Goal: Download file/media

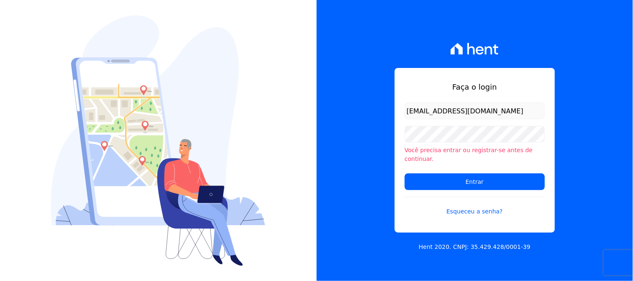
type input "[EMAIL_ADDRESS][DOMAIN_NAME]"
click at [405, 174] on input "Entrar" at bounding box center [475, 182] width 140 height 17
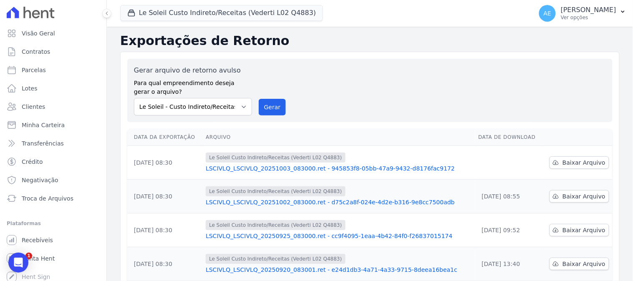
click at [581, 170] on td "Baixar Arquivo" at bounding box center [578, 163] width 70 height 34
click at [581, 166] on span "Baixar Arquivo" at bounding box center [584, 163] width 43 height 8
click at [229, 113] on select "Le Soleil - Custo Indireto/Receitas (Vederti - L02 - Q4883) Moov Residence Resi…" at bounding box center [193, 107] width 118 height 18
select select "191ad854-da24-4806-9b95-5f144bf2de6e"
click at [134, 98] on select "Le Soleil - Custo Indireto/Receitas (Vederti - L02 - Q4883) Moov Residence Resi…" at bounding box center [193, 107] width 118 height 18
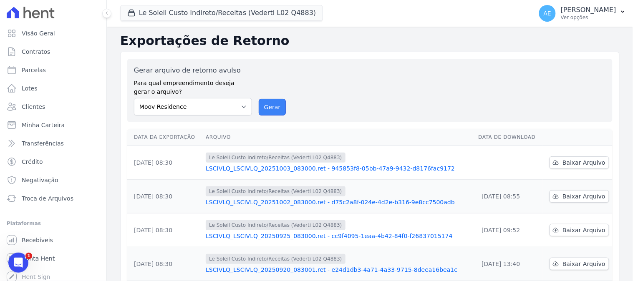
click at [268, 106] on button "Gerar" at bounding box center [273, 107] width 28 height 17
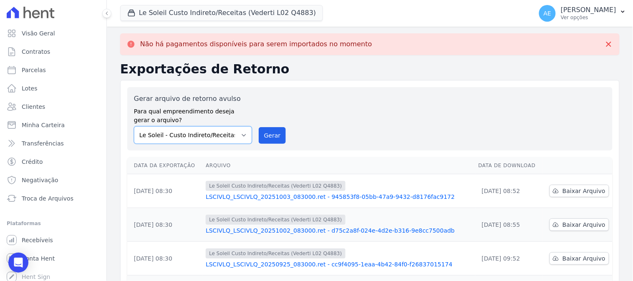
click at [245, 138] on select "Le Soleil - Custo Indireto/Receitas (Vederti - L02 - Q4883) Moov Residence Resi…" at bounding box center [193, 136] width 118 height 18
select select "191ad854-da24-4806-9b95-5f144bf2de6e"
click at [134, 127] on select "Le Soleil - Custo Indireto/Receitas (Vederti - L02 - Q4883) Moov Residence Resi…" at bounding box center [193, 136] width 118 height 18
click at [244, 5] on button "Le Soleil Custo Indireto/Receitas (Vederti L02 Q4883)" at bounding box center [221, 13] width 203 height 16
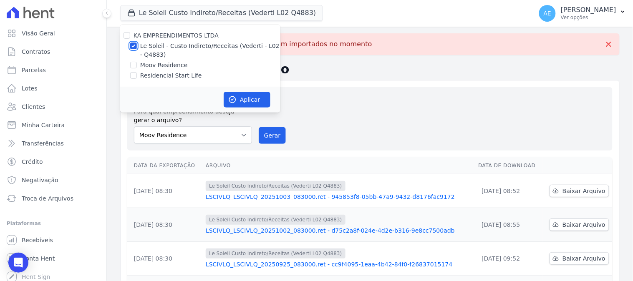
click at [135, 43] on input "Le Soleil - Custo Indireto/Receitas (Vederti - L02 - Q4883)" at bounding box center [133, 46] width 7 height 7
checkbox input "false"
click at [132, 65] on input "Moov Residence" at bounding box center [133, 65] width 7 height 7
checkbox input "true"
click at [236, 99] on icon "button" at bounding box center [232, 100] width 8 height 8
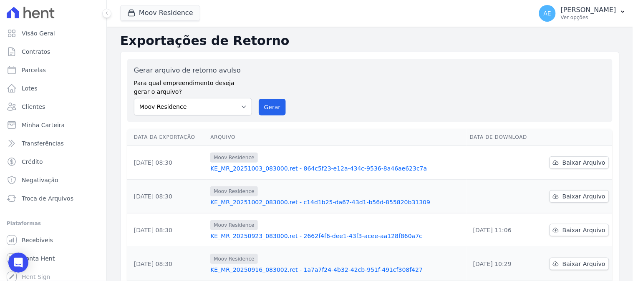
click at [582, 205] on td "Baixar Arquivo" at bounding box center [576, 197] width 74 height 34
click at [582, 202] on link "Baixar Arquivo" at bounding box center [580, 196] width 60 height 13
click at [580, 166] on span "Baixar Arquivo" at bounding box center [584, 163] width 43 height 8
click at [179, 10] on button "Moov Residence" at bounding box center [160, 13] width 80 height 16
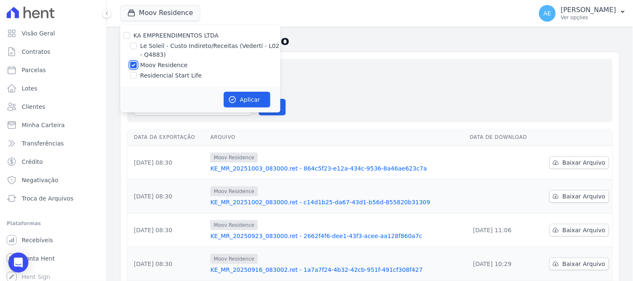
click at [134, 65] on input "Moov Residence" at bounding box center [133, 65] width 7 height 7
checkbox input "false"
click at [133, 73] on input "Residencial Start Life" at bounding box center [133, 75] width 7 height 7
checkbox input "true"
click at [236, 105] on button "Aplicar" at bounding box center [247, 100] width 47 height 16
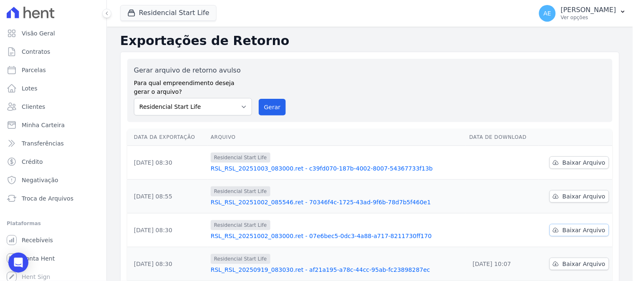
click at [567, 231] on span "Baixar Arquivo" at bounding box center [584, 230] width 43 height 8
click at [573, 195] on span "Baixar Arquivo" at bounding box center [584, 196] width 43 height 8
click at [579, 163] on span "Baixar Arquivo" at bounding box center [584, 163] width 43 height 8
